Goal: Transaction & Acquisition: Purchase product/service

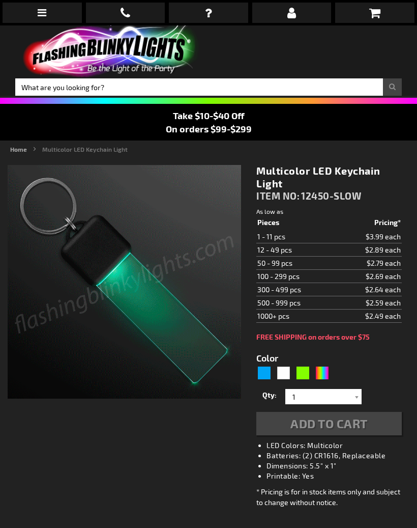
type input "5659"
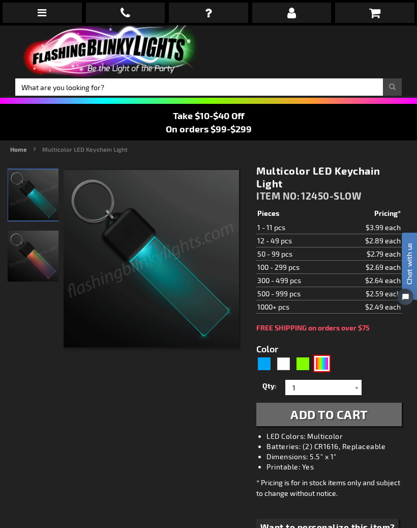
click at [326, 366] on div "Multicolor" at bounding box center [322, 363] width 15 height 15
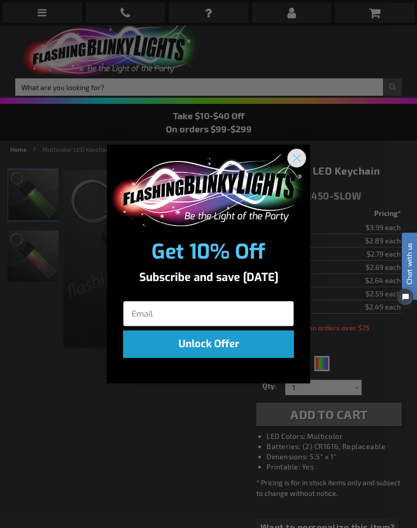
click at [291, 151] on circle "Close dialog" at bounding box center [297, 158] width 17 height 17
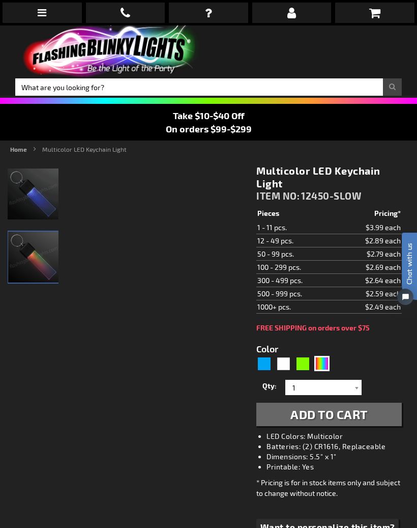
click at [27, 263] on img at bounding box center [33, 257] width 51 height 51
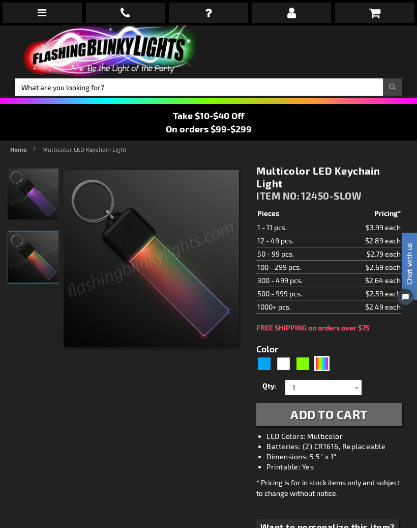
click at [357, 387] on div at bounding box center [357, 387] width 10 height 15
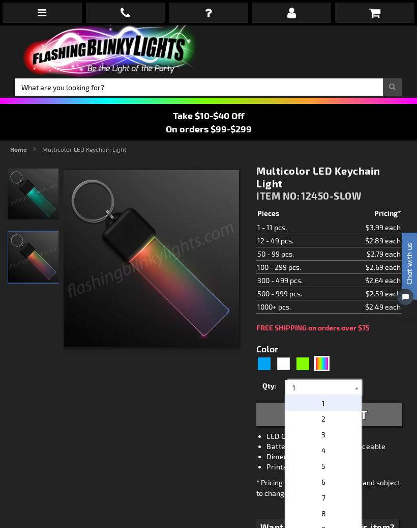
scroll to position [59, 0]
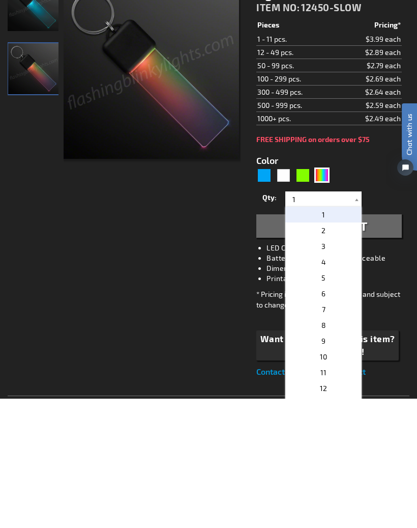
click at [331, 352] on p "2" at bounding box center [324, 360] width 76 height 16
type input "2"
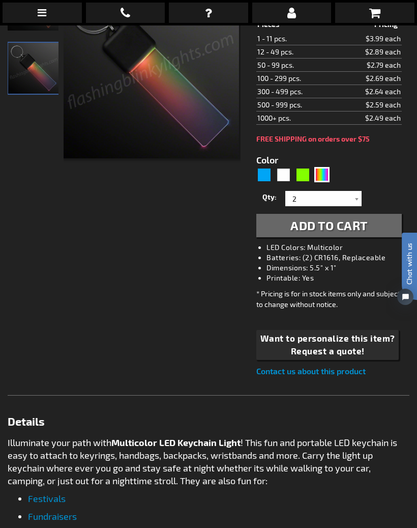
click at [385, 222] on button "Add to Cart" at bounding box center [330, 225] width 146 height 23
